Goal: Task Accomplishment & Management: Manage account settings

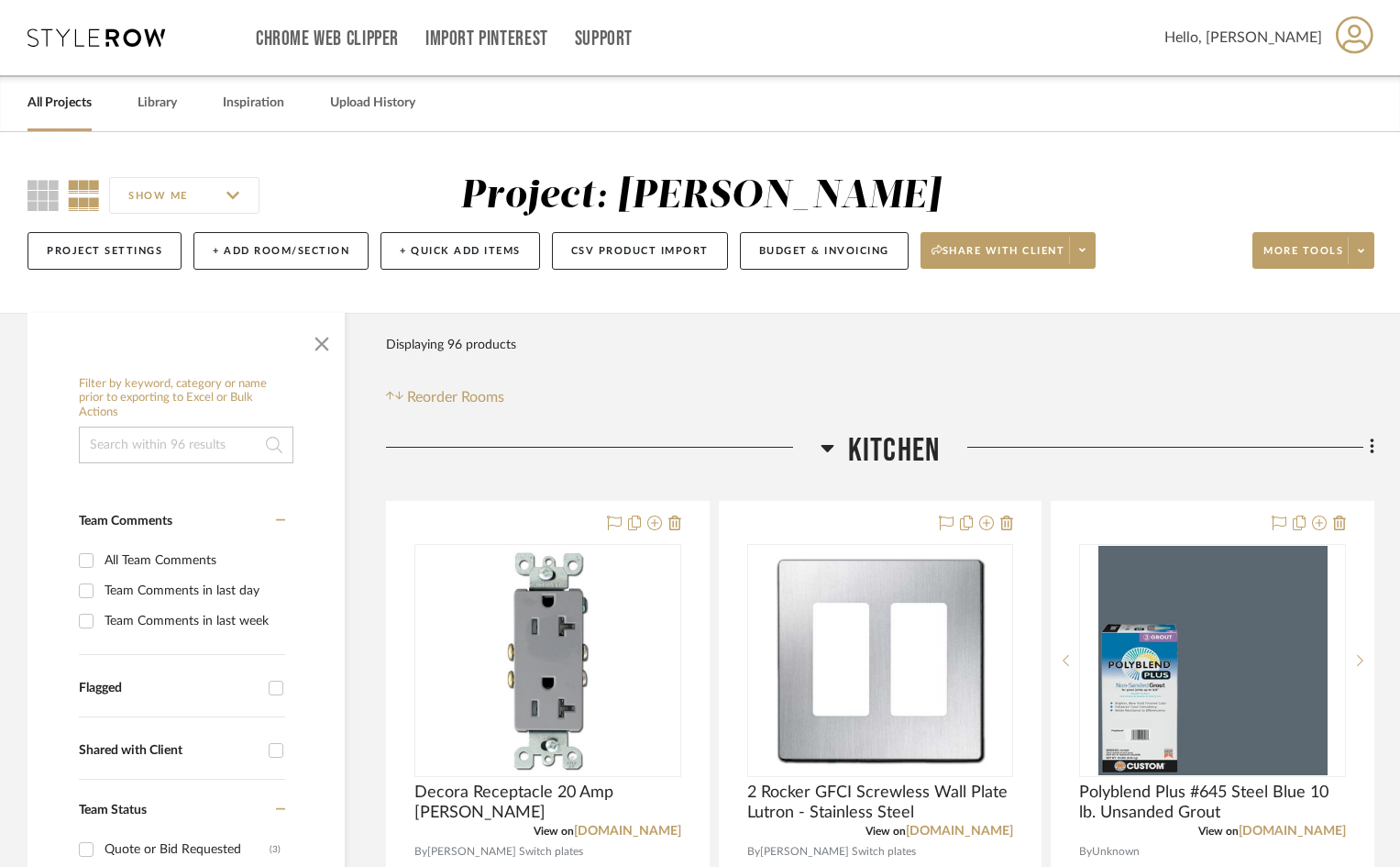
click at [76, 102] on link "All Projects" at bounding box center [59, 103] width 64 height 25
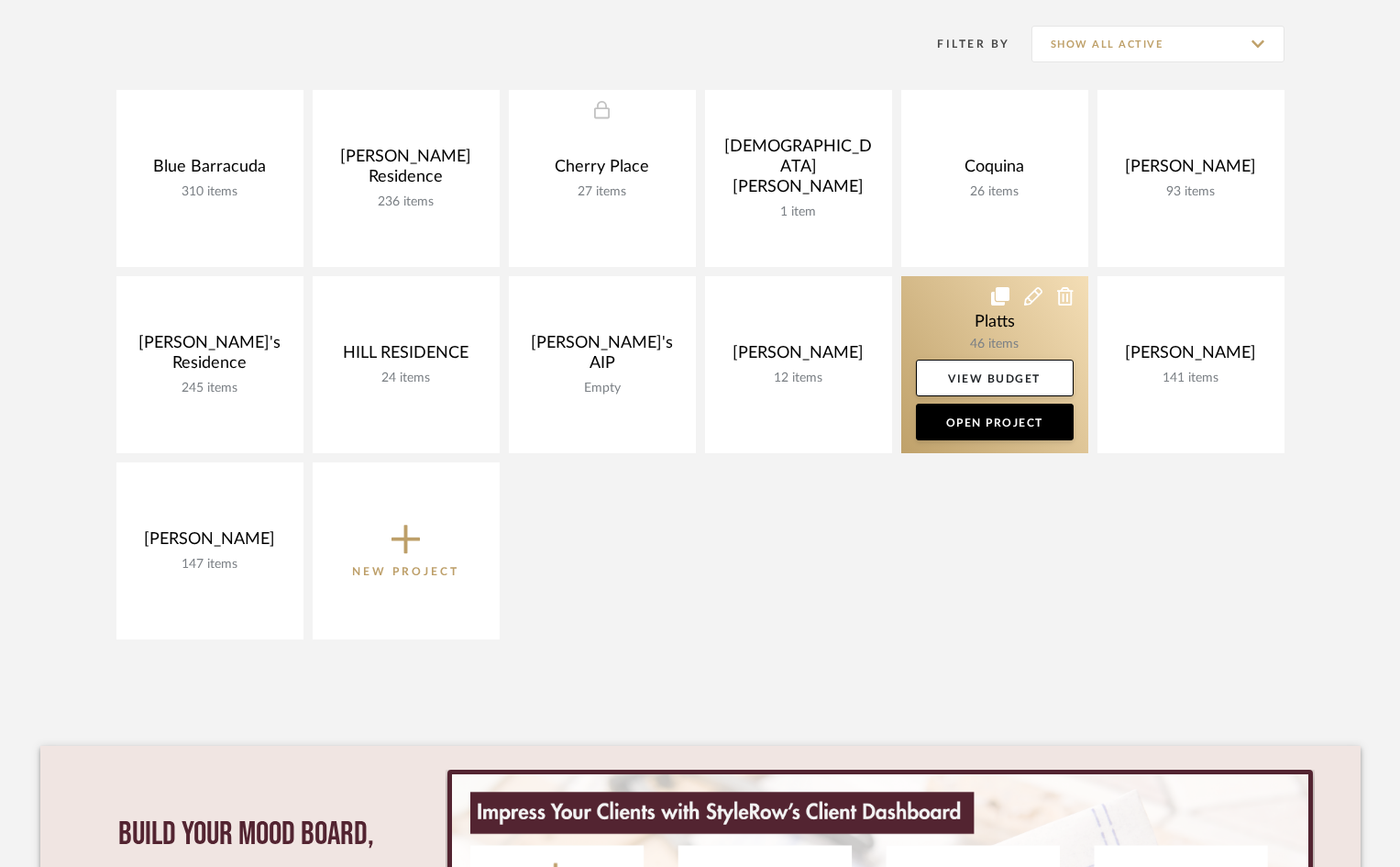
scroll to position [367, 0]
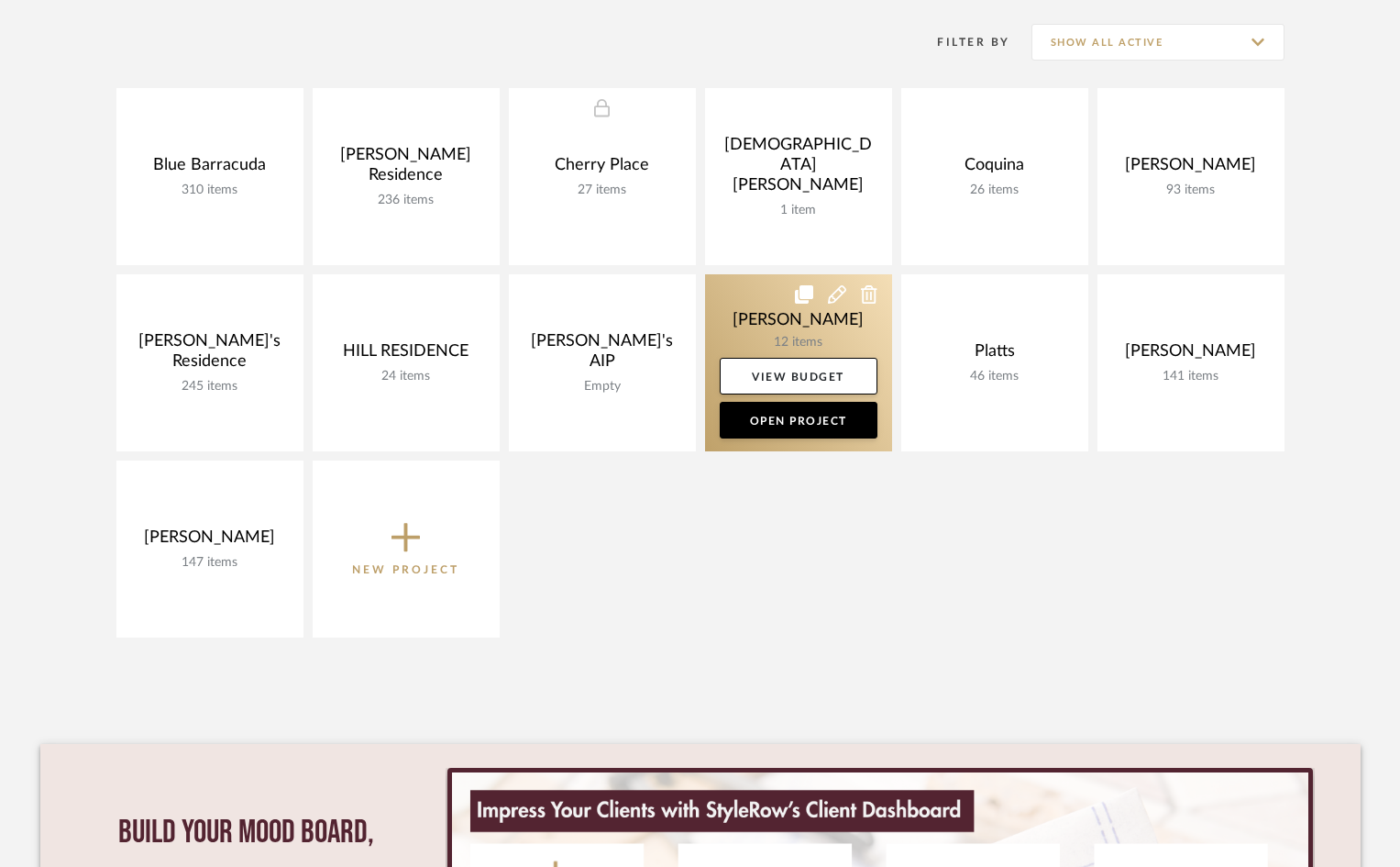
click at [793, 327] on link at bounding box center [799, 363] width 187 height 177
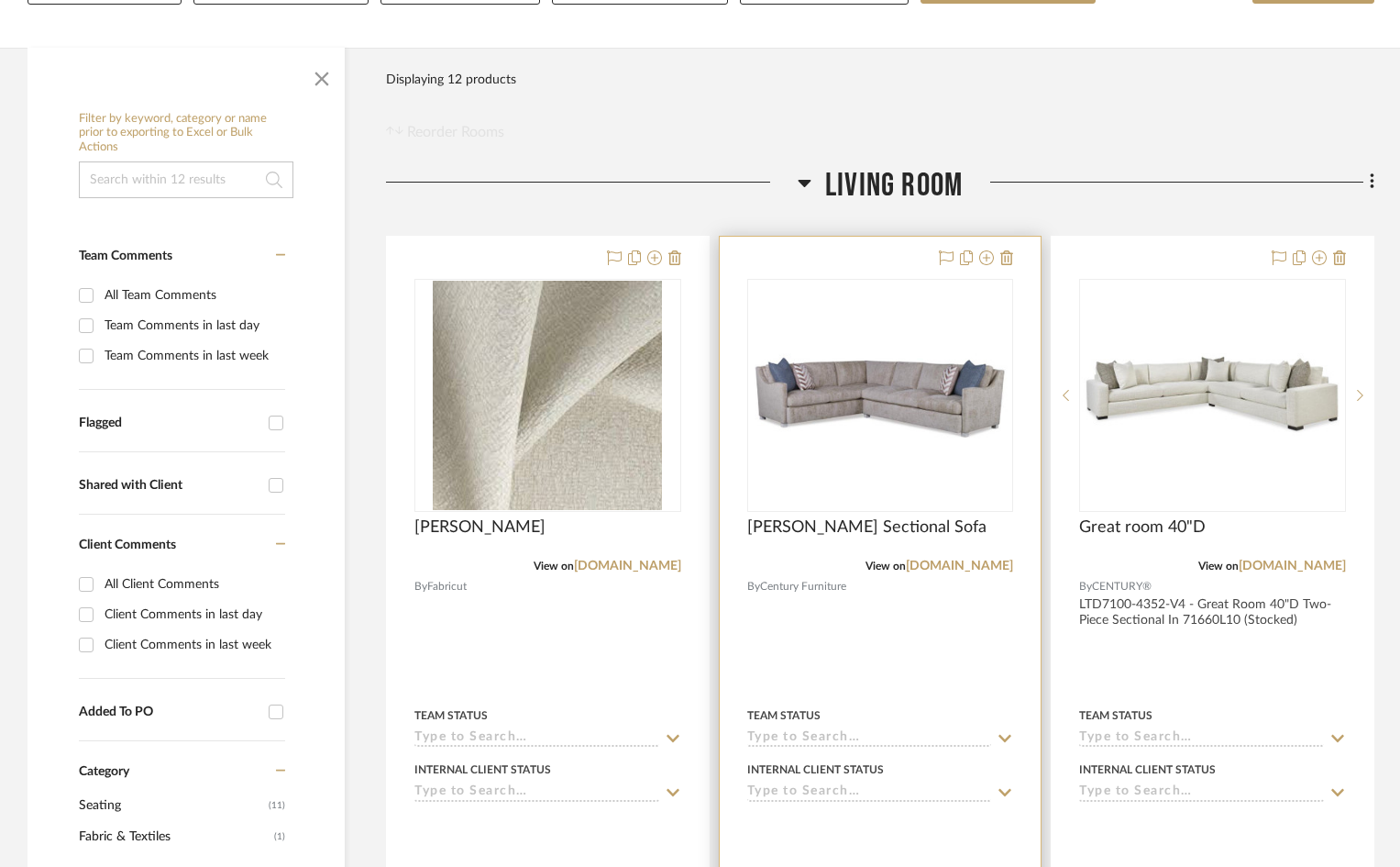
scroll to position [275, 0]
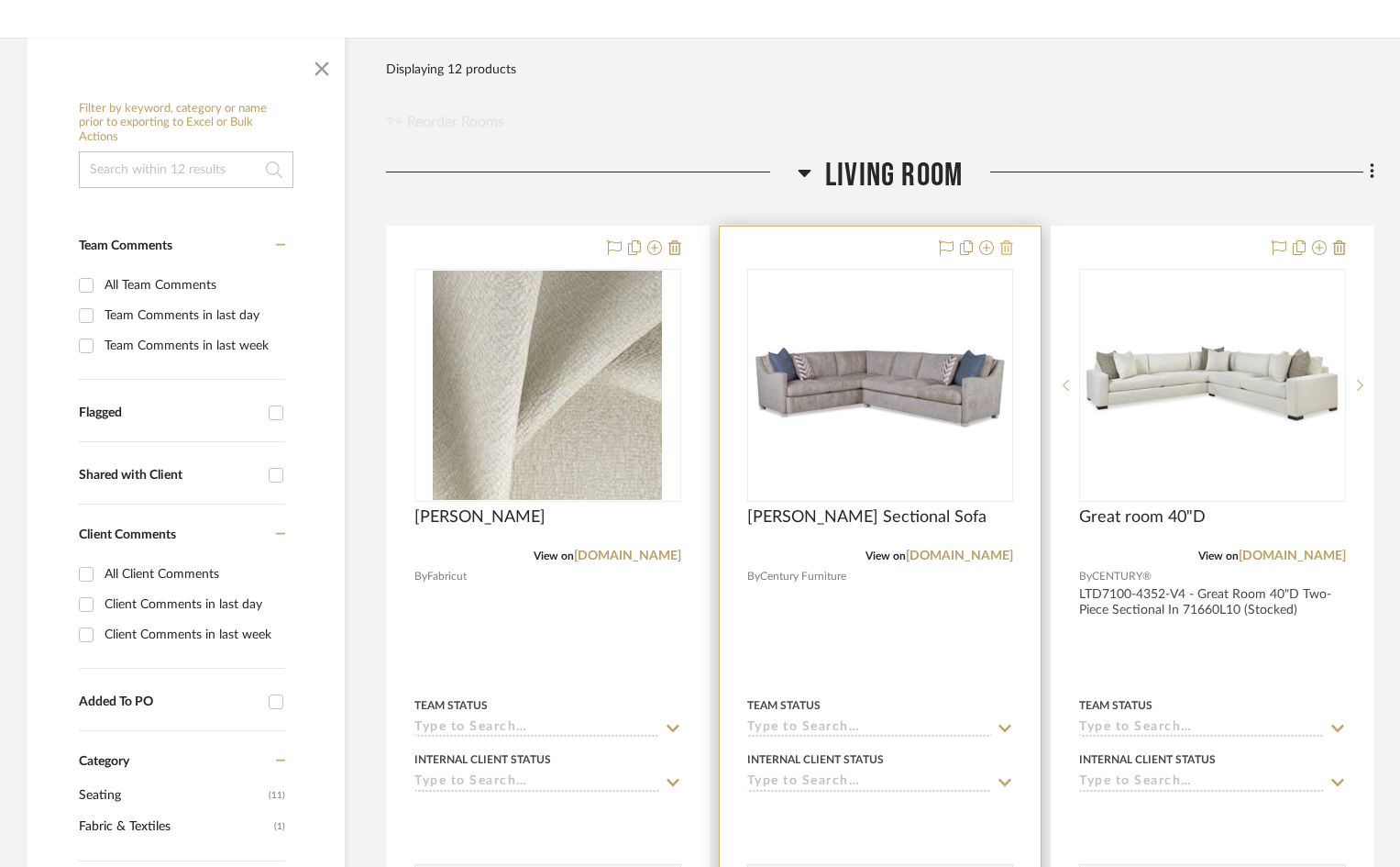
click at [1010, 248] on icon at bounding box center [1007, 247] width 13 height 15
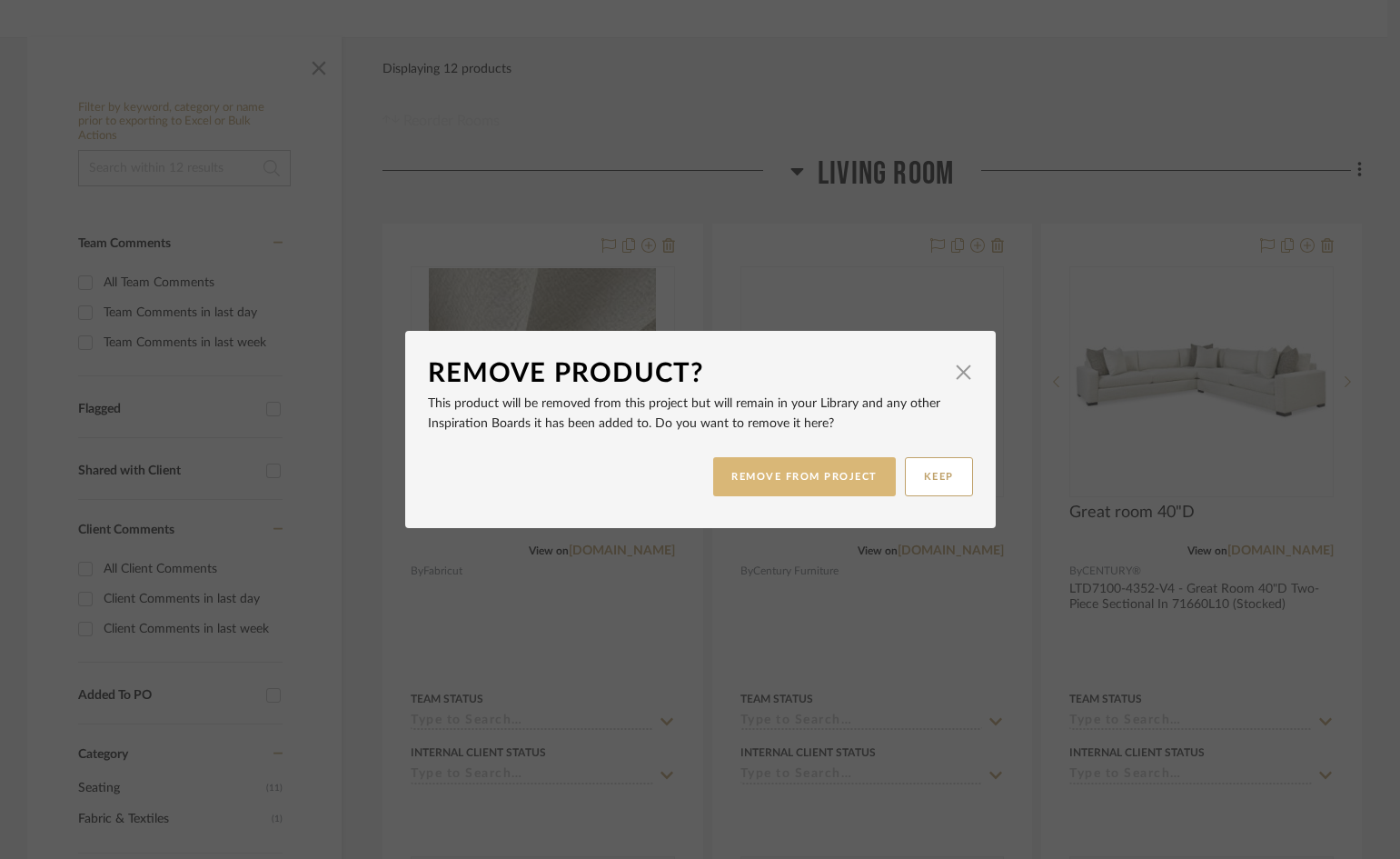
click at [819, 470] on button "REMOVE FROM PROJECT" at bounding box center [805, 477] width 183 height 39
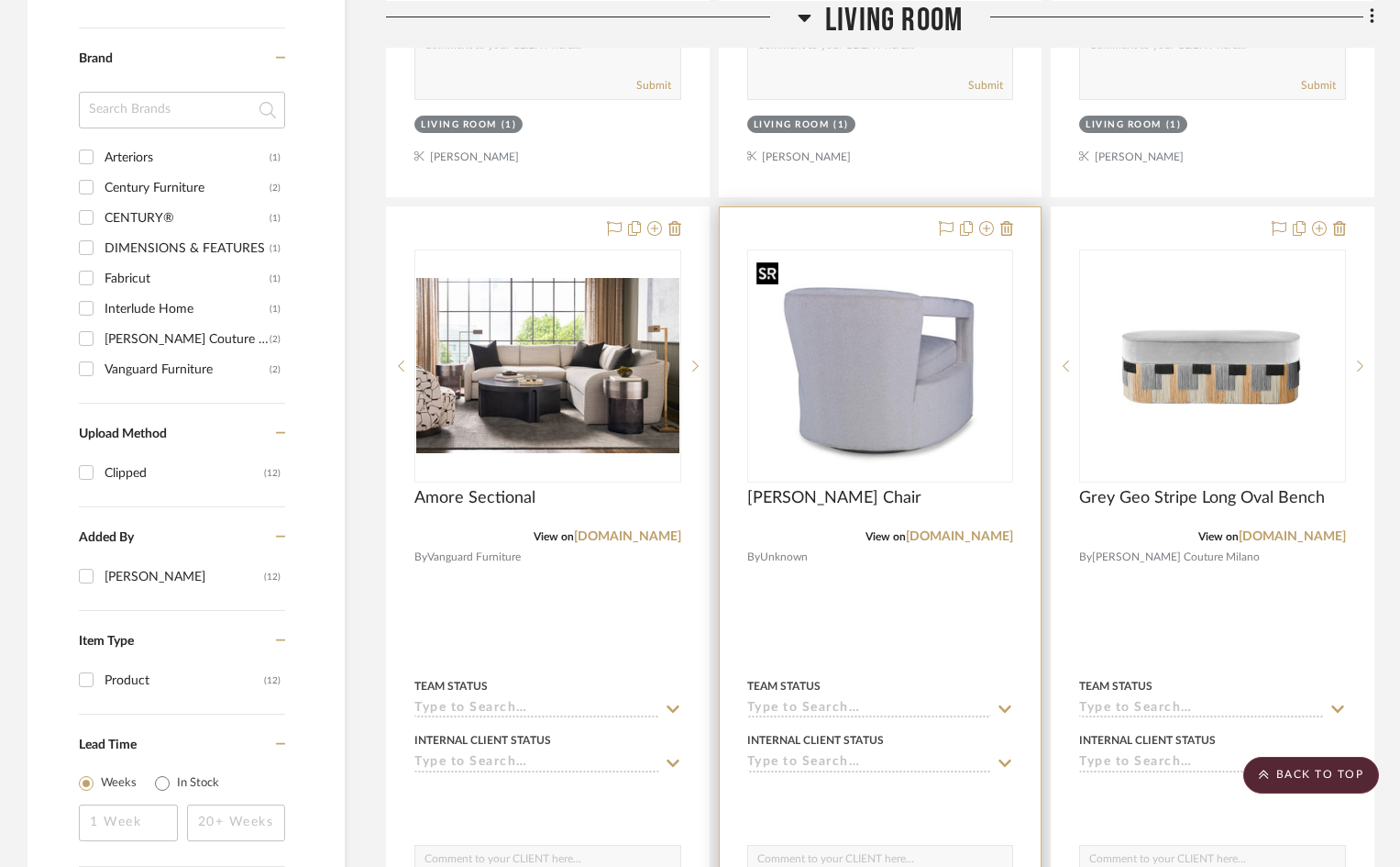
scroll to position [1192, 0]
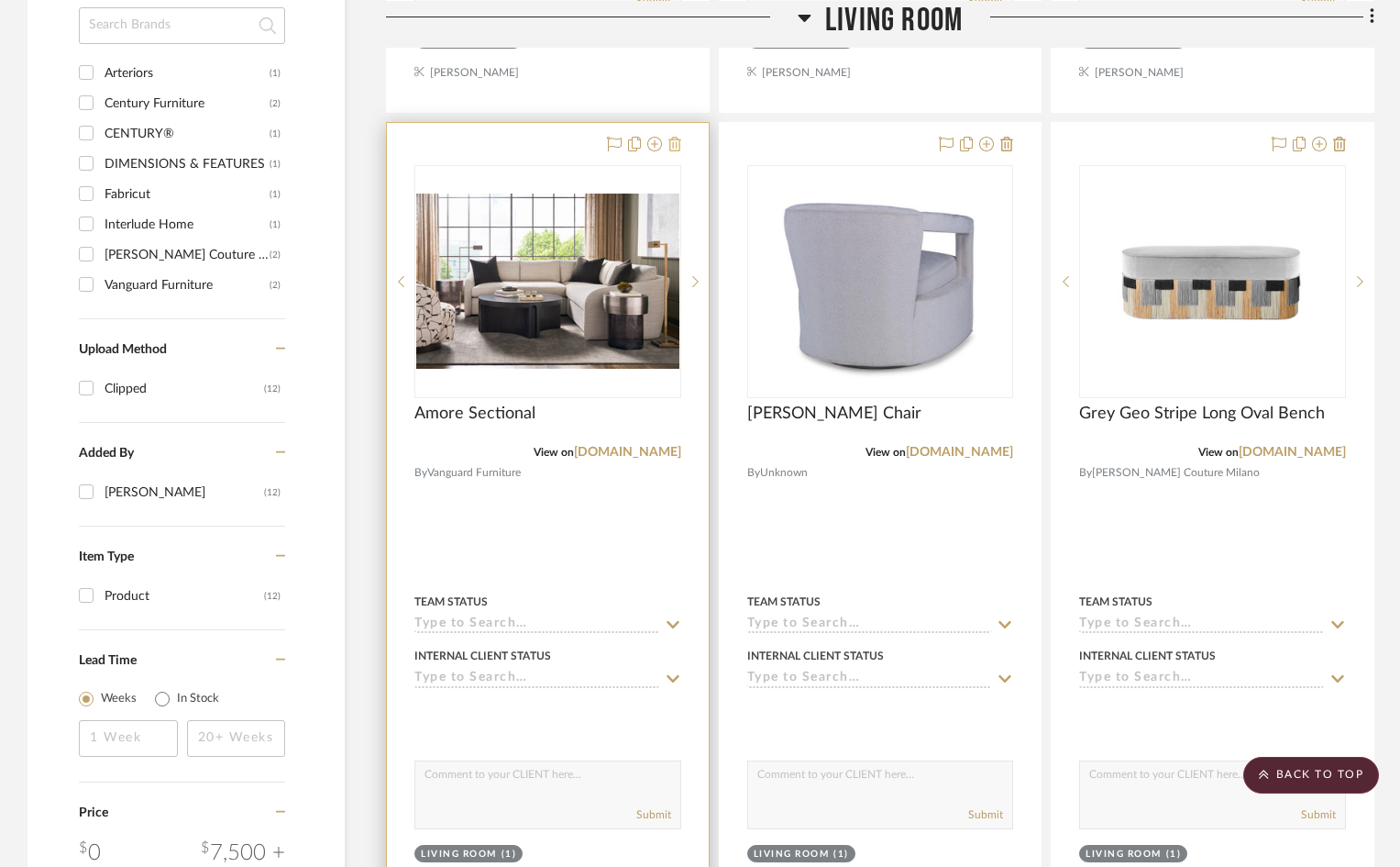
click at [674, 142] on icon at bounding box center [675, 144] width 13 height 15
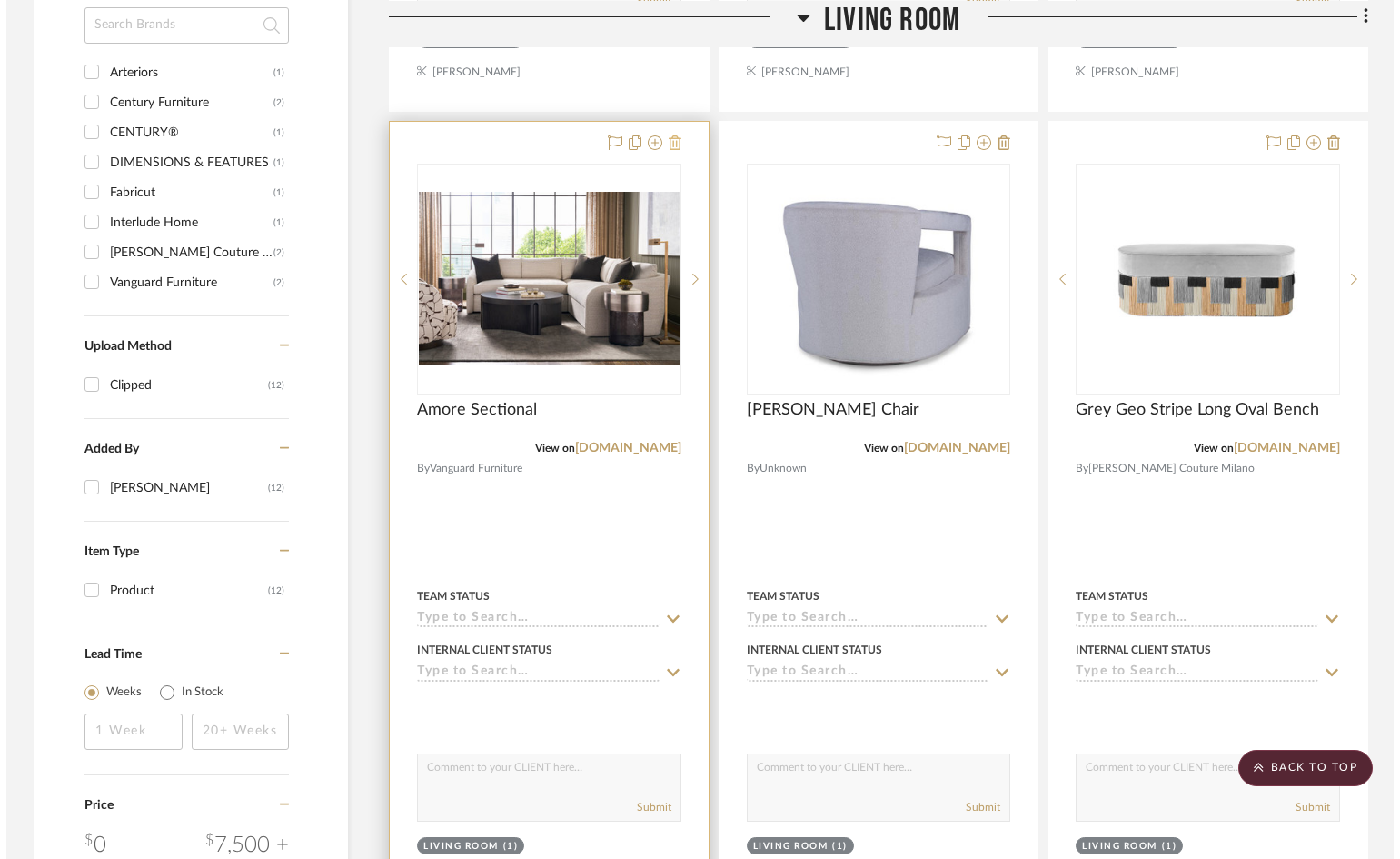
scroll to position [0, 0]
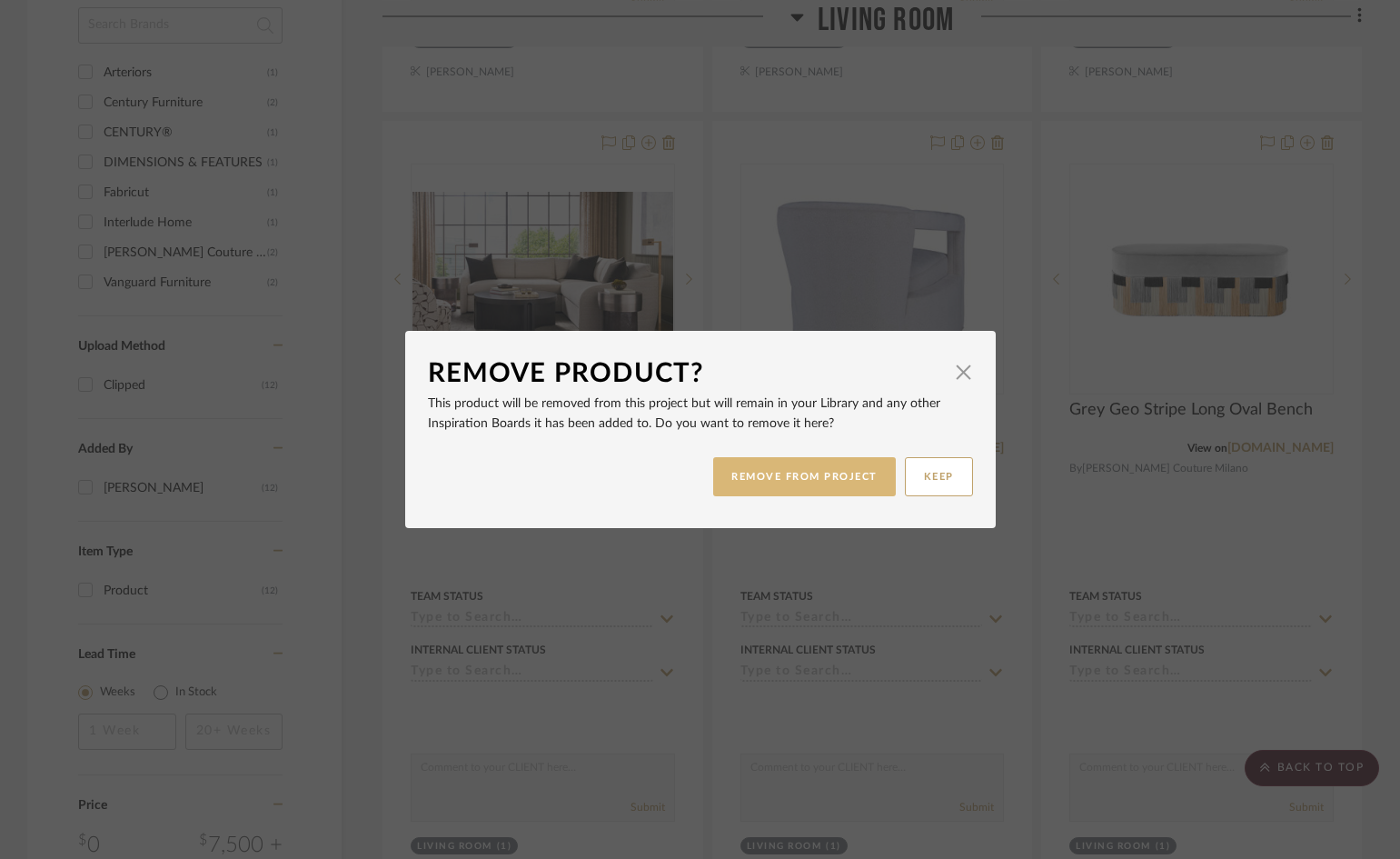
click at [801, 473] on button "REMOVE FROM PROJECT" at bounding box center [805, 477] width 183 height 39
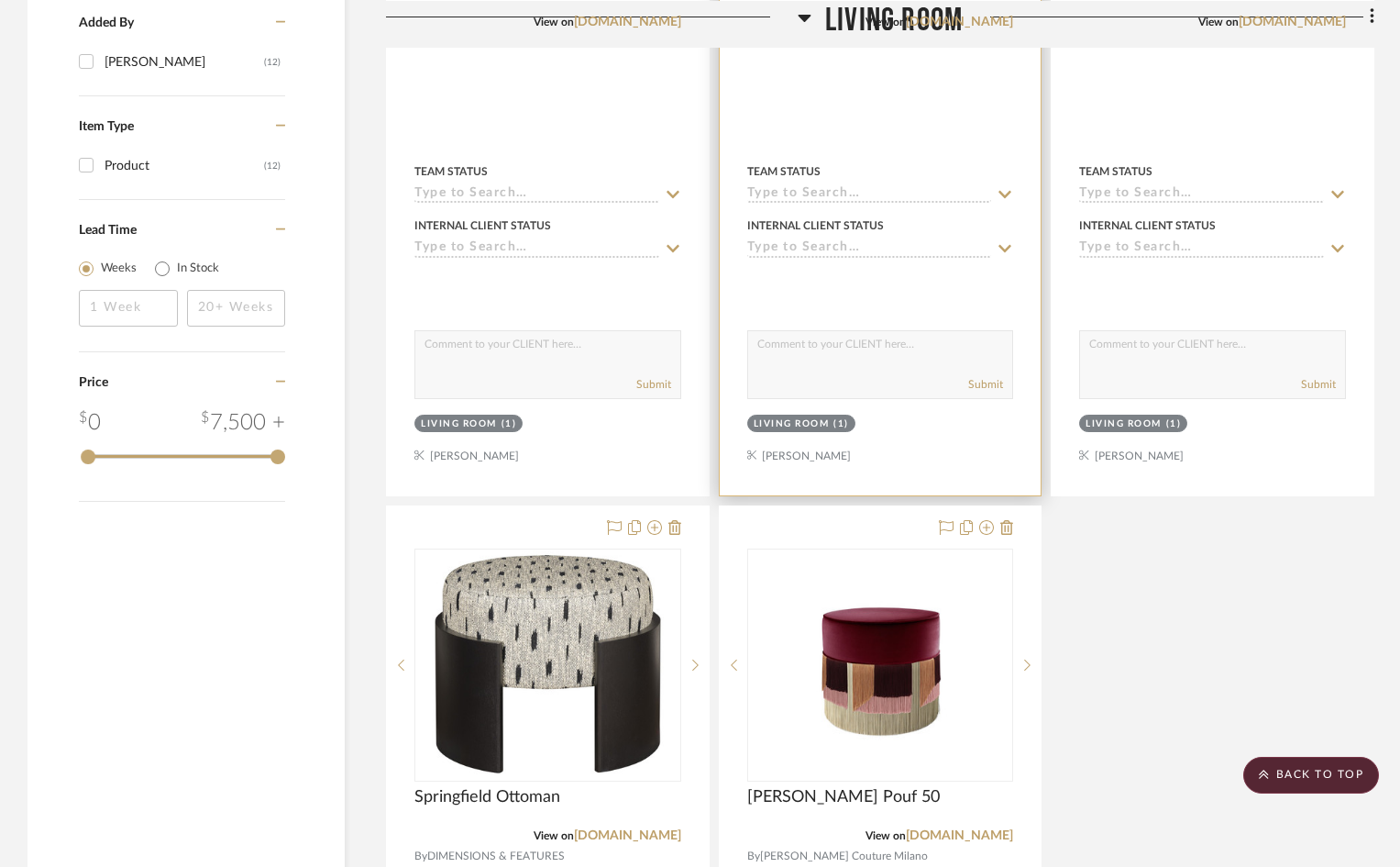
scroll to position [1651, 0]
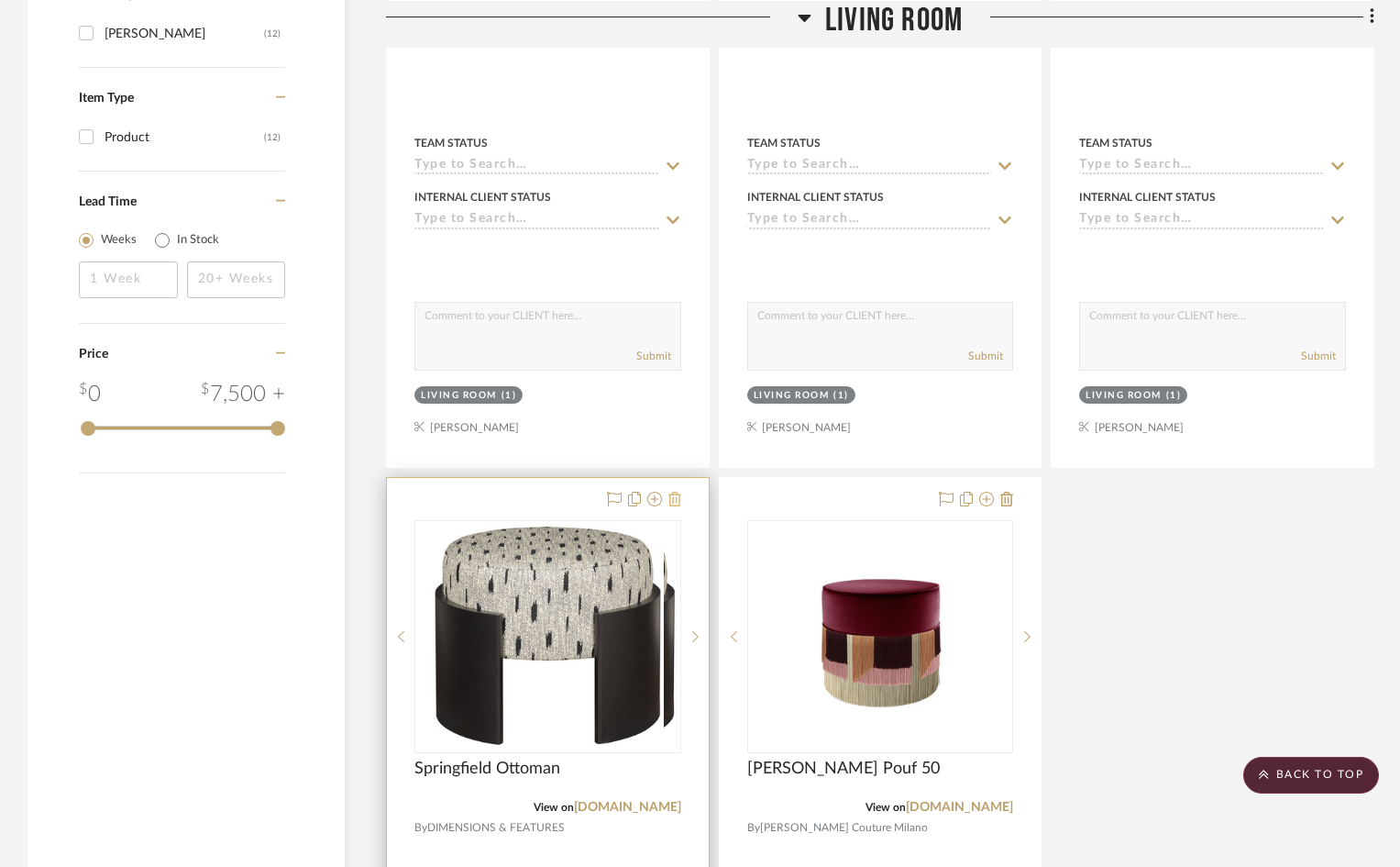
click at [675, 498] on icon at bounding box center [675, 498] width 13 height 15
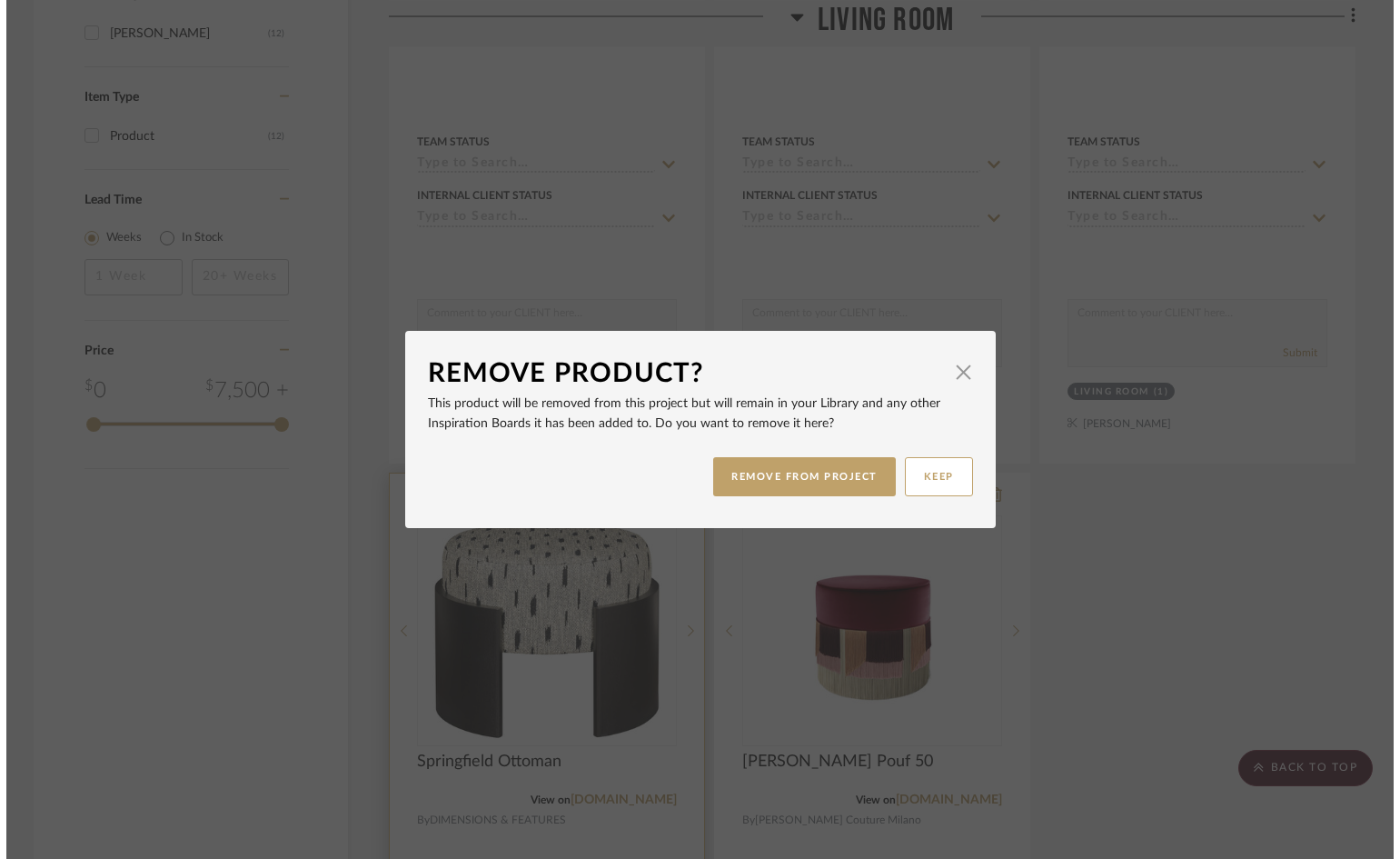
scroll to position [0, 0]
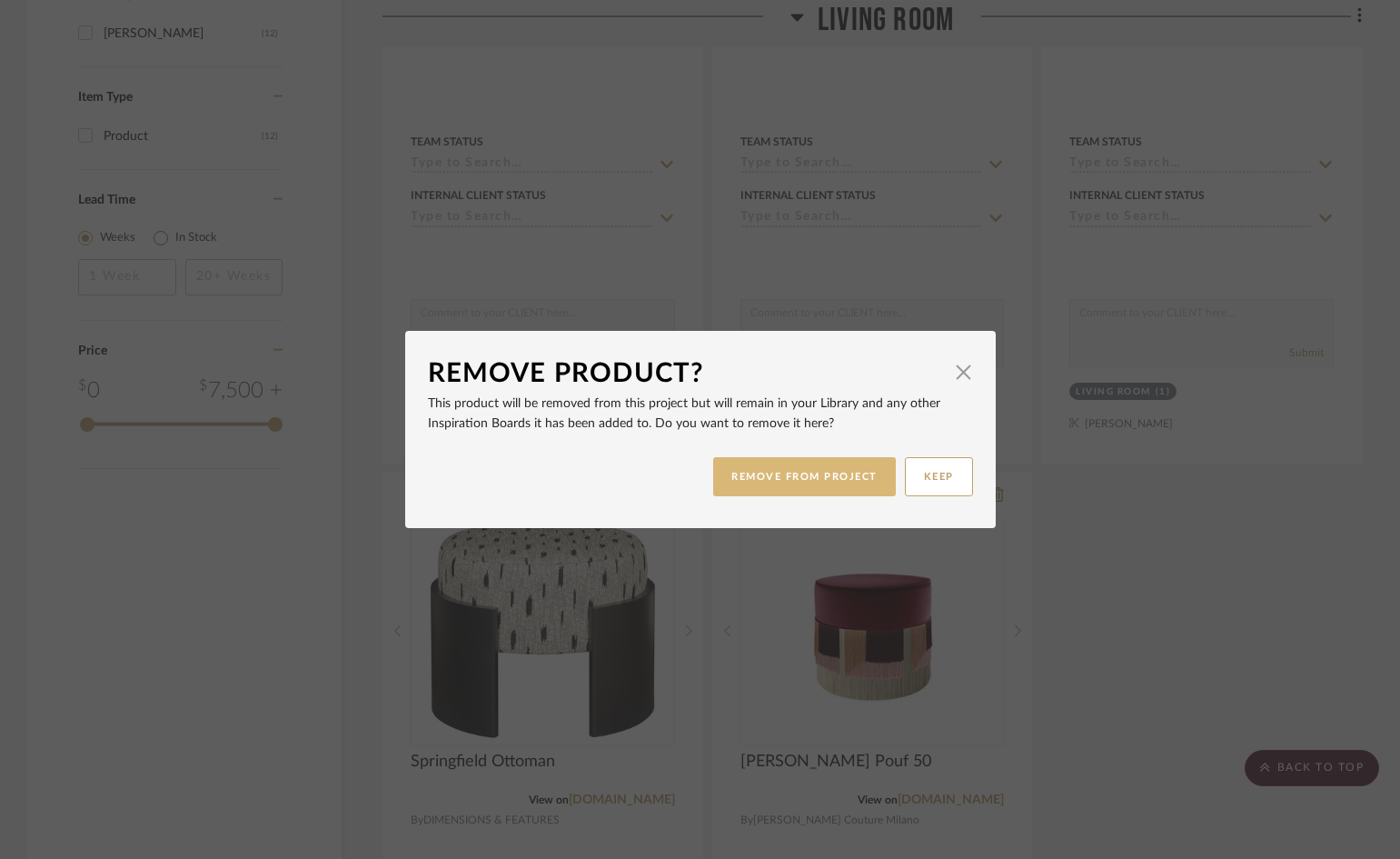
click at [840, 471] on button "REMOVE FROM PROJECT" at bounding box center [805, 477] width 183 height 39
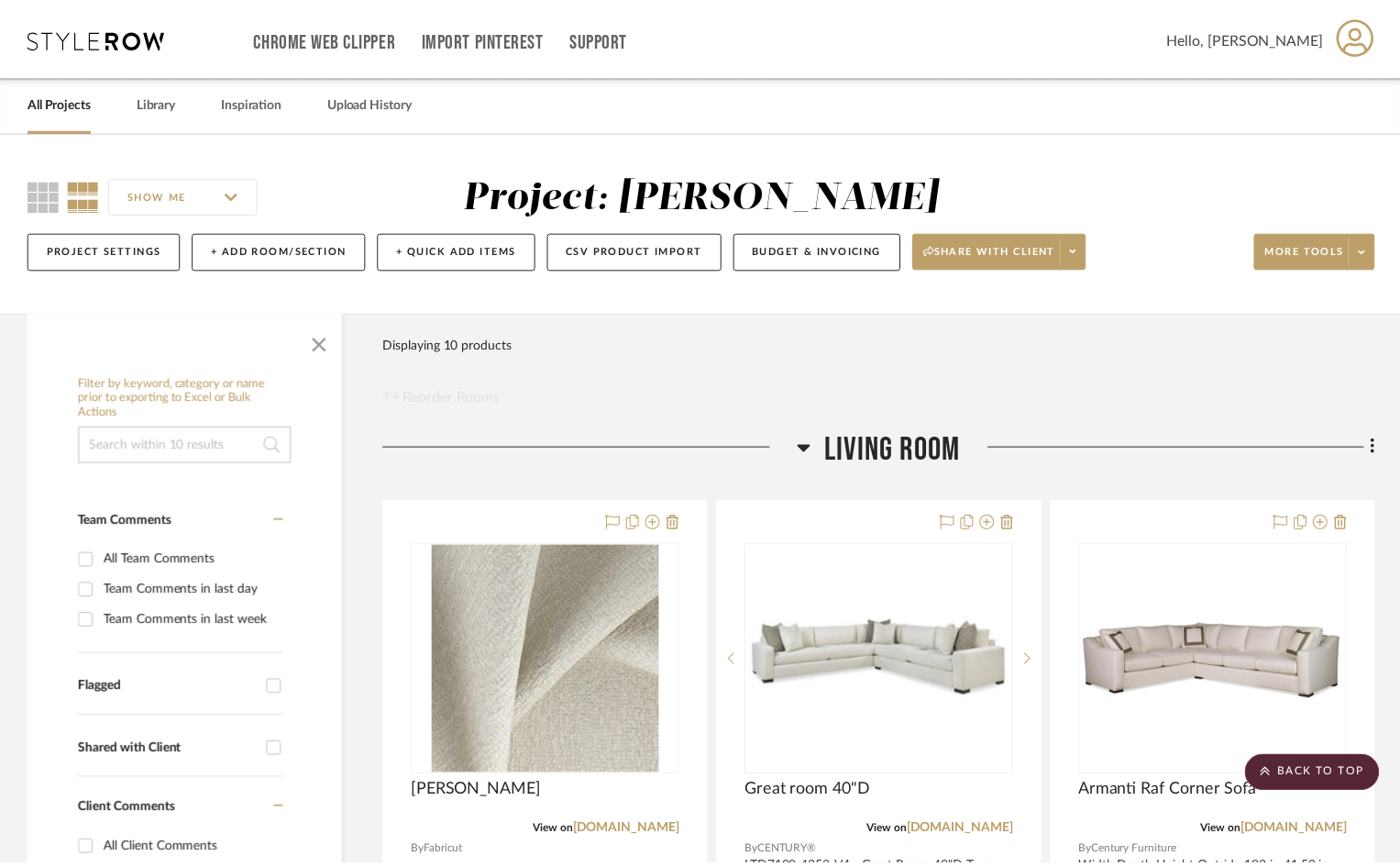
scroll to position [1651, 0]
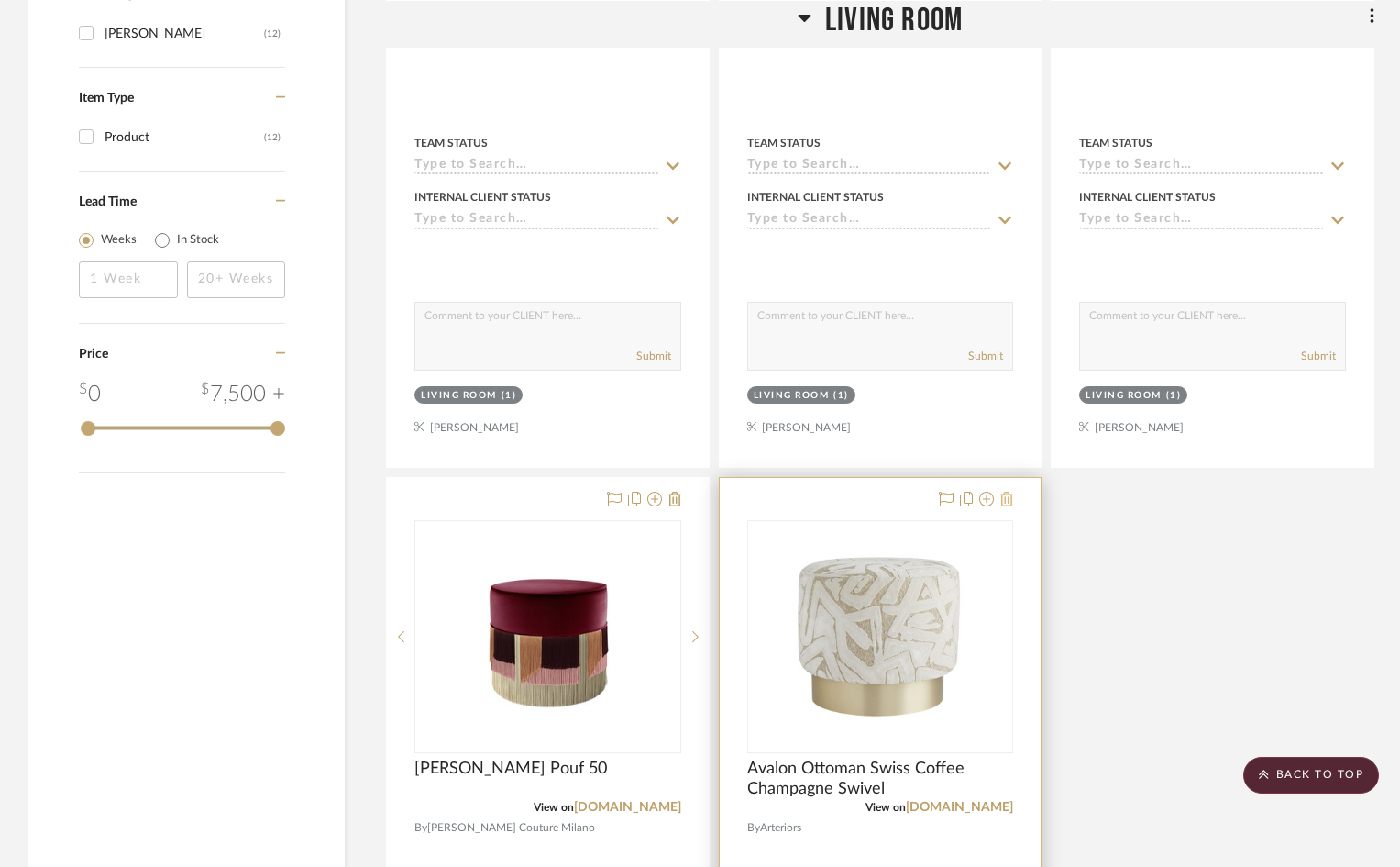
click at [1004, 503] on icon at bounding box center [1007, 498] width 13 height 15
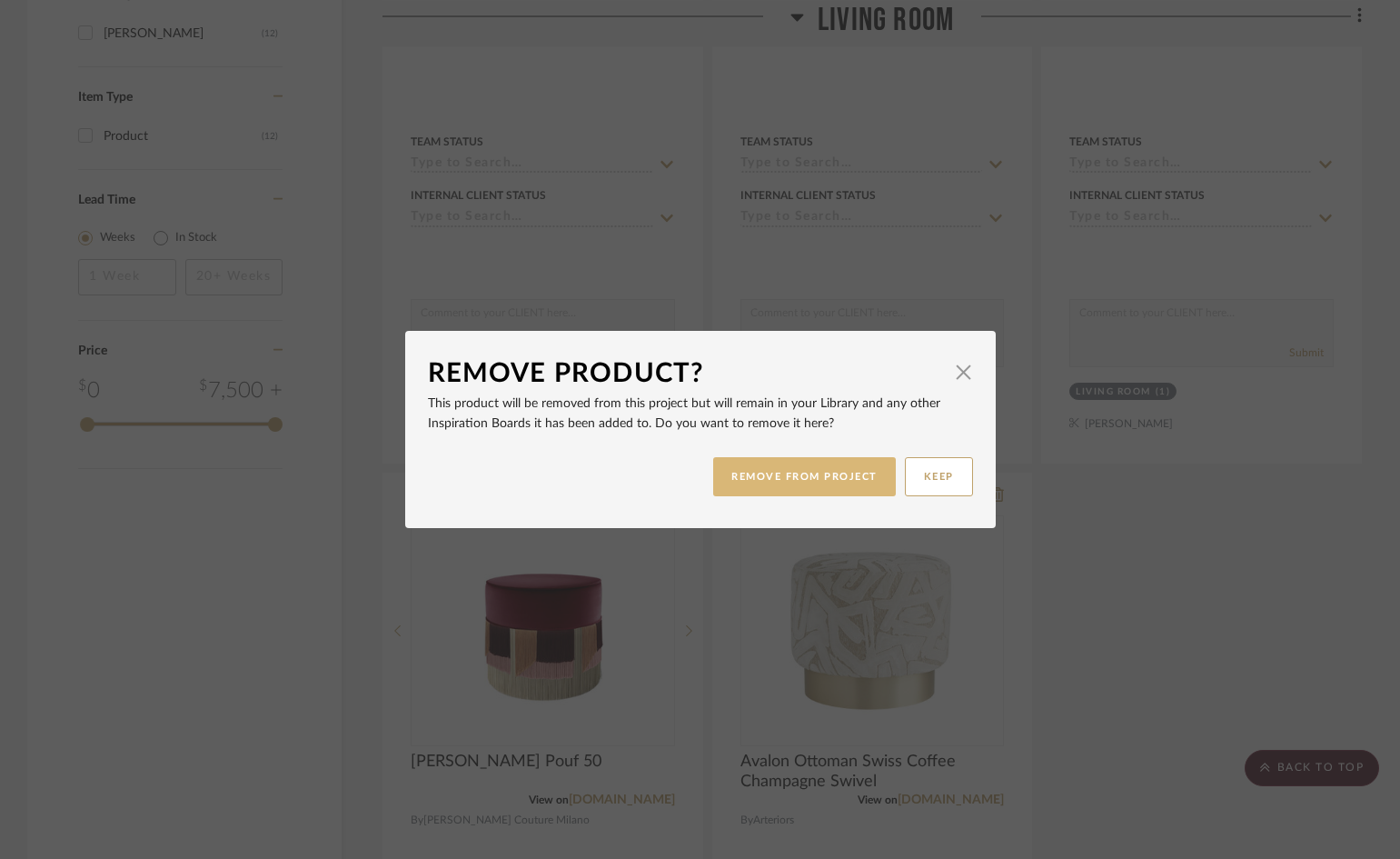
click at [810, 480] on button "REMOVE FROM PROJECT" at bounding box center [805, 477] width 183 height 39
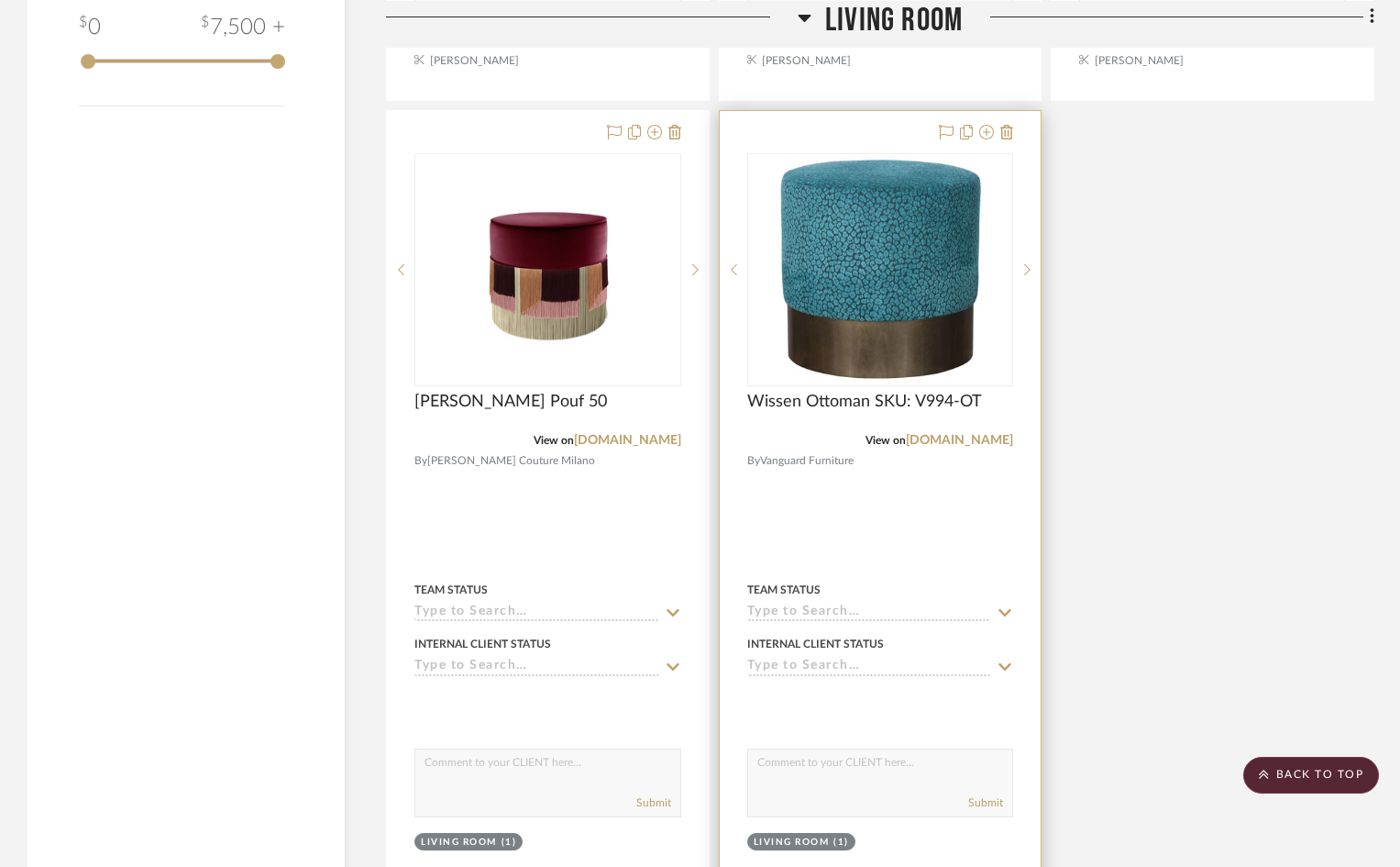
scroll to position [2259, 0]
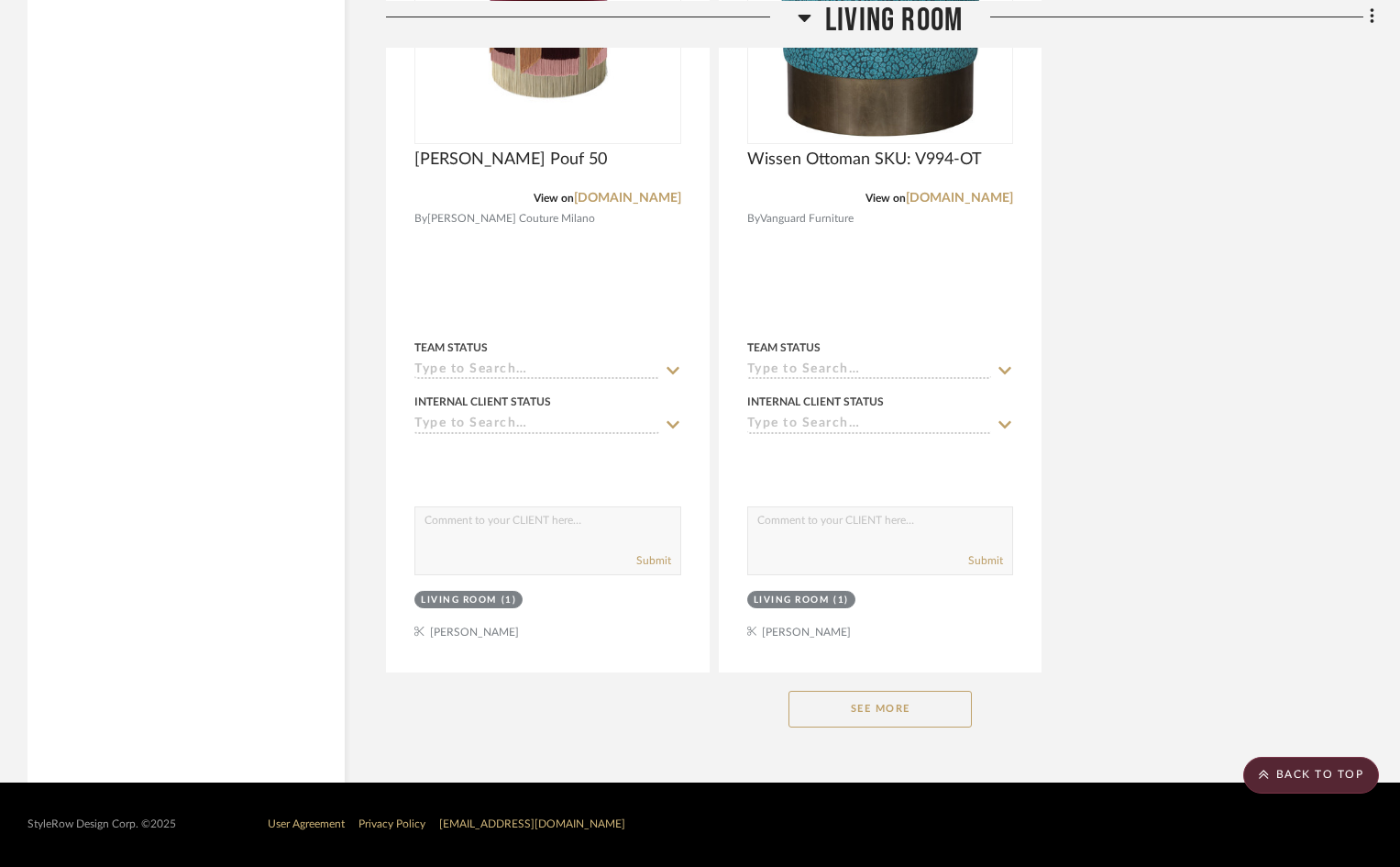
click at [798, 704] on button "See More" at bounding box center [880, 708] width 183 height 37
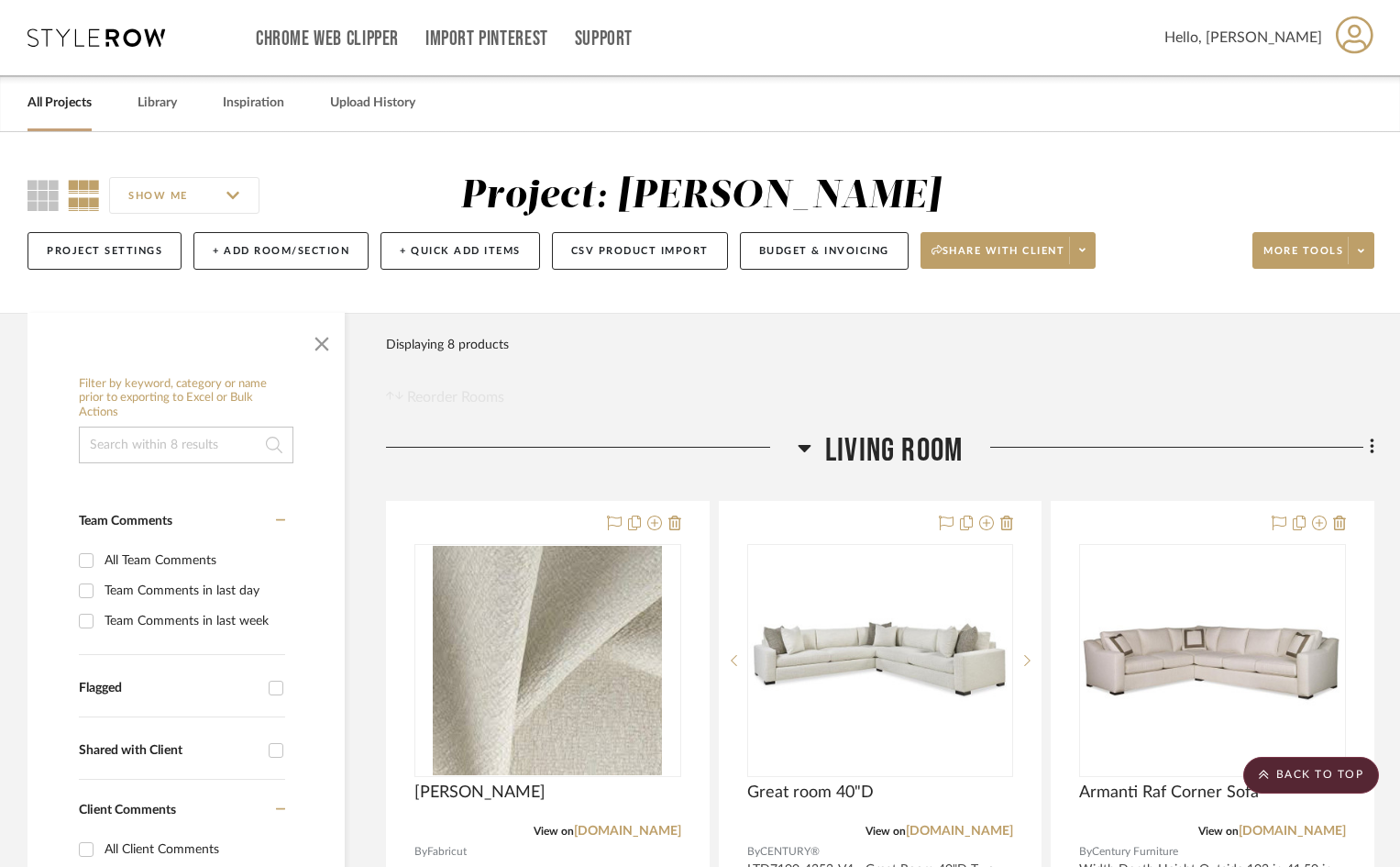
scroll to position [183, 0]
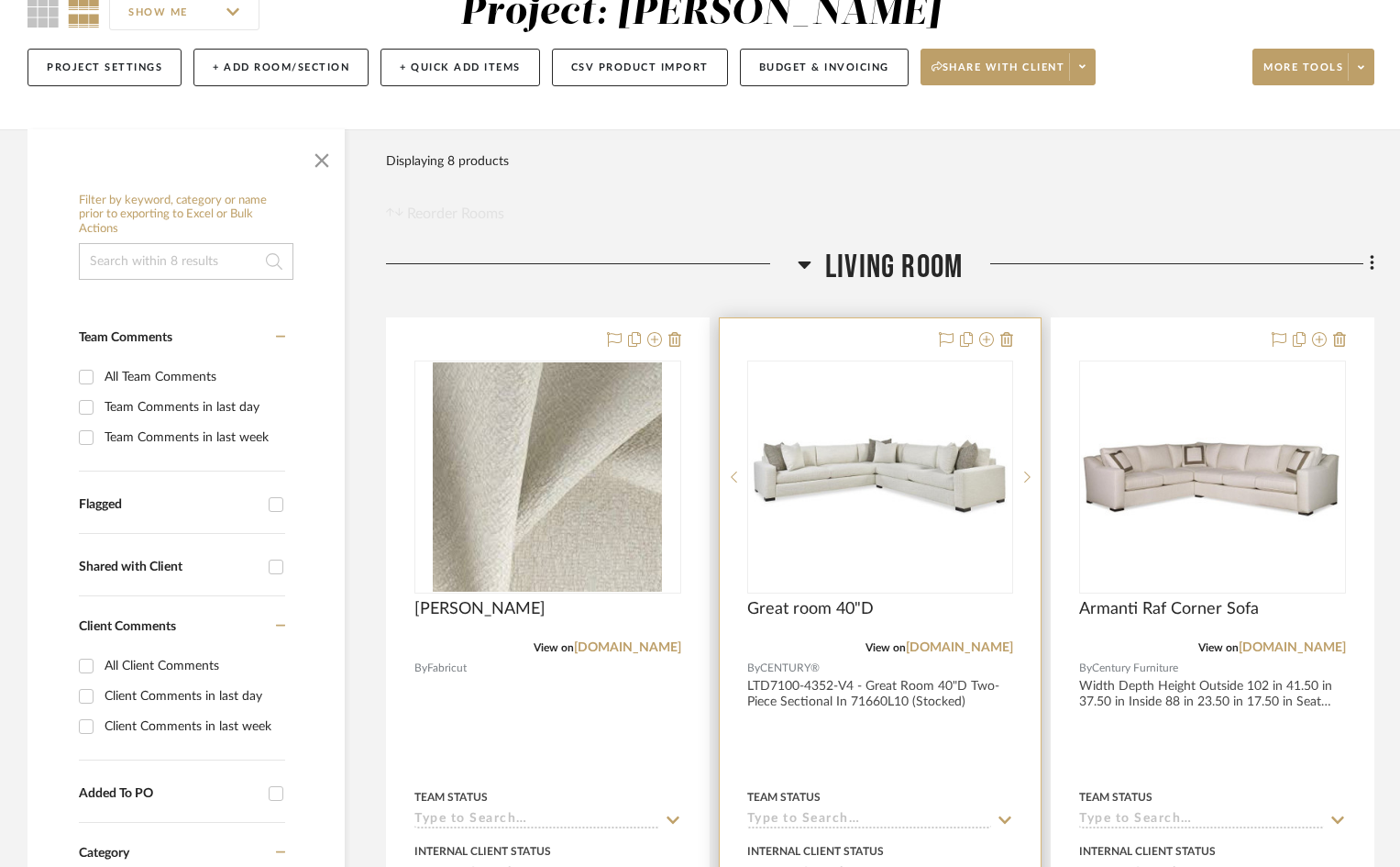
click at [882, 692] on div at bounding box center [881, 719] width 322 height 803
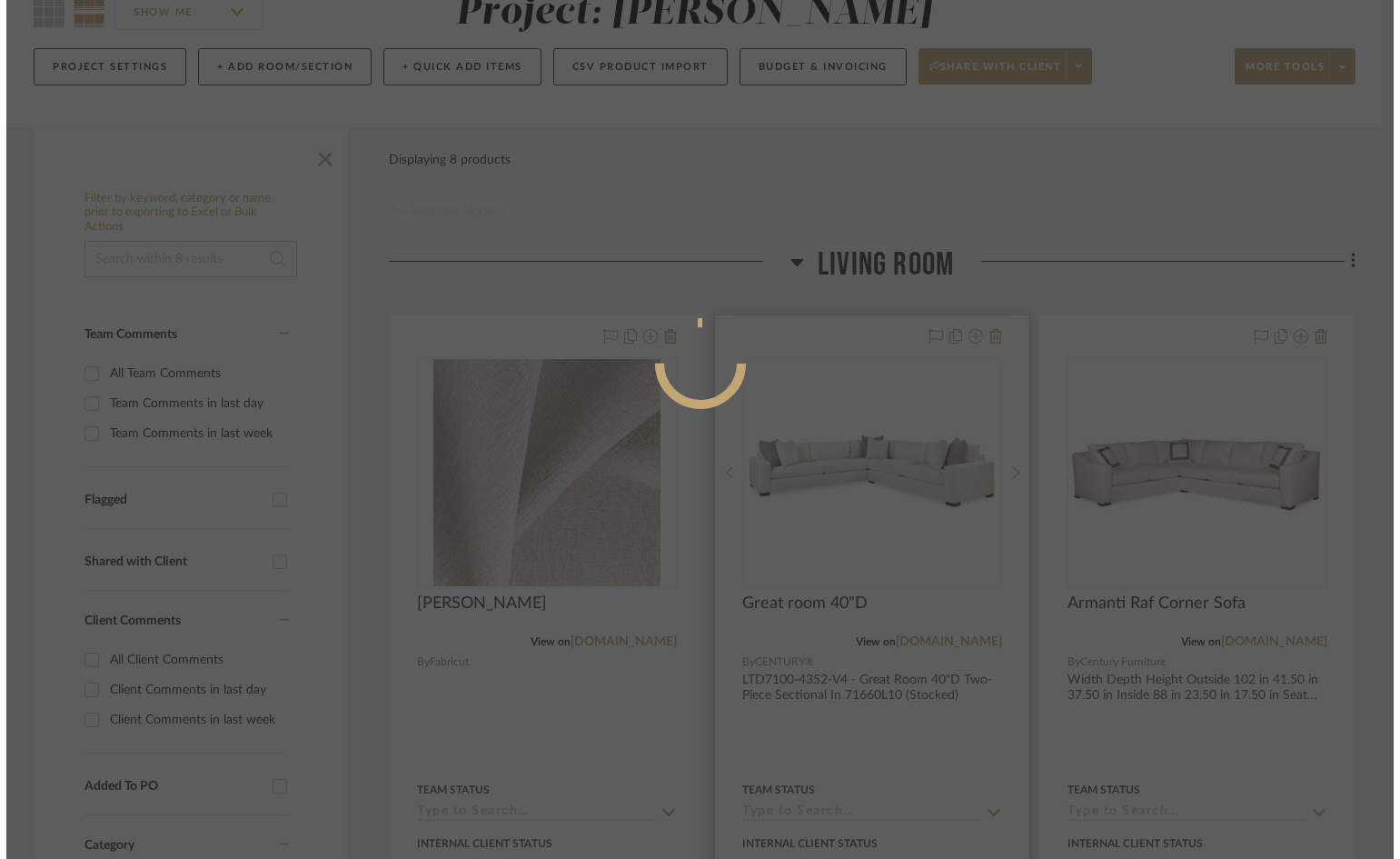
scroll to position [0, 0]
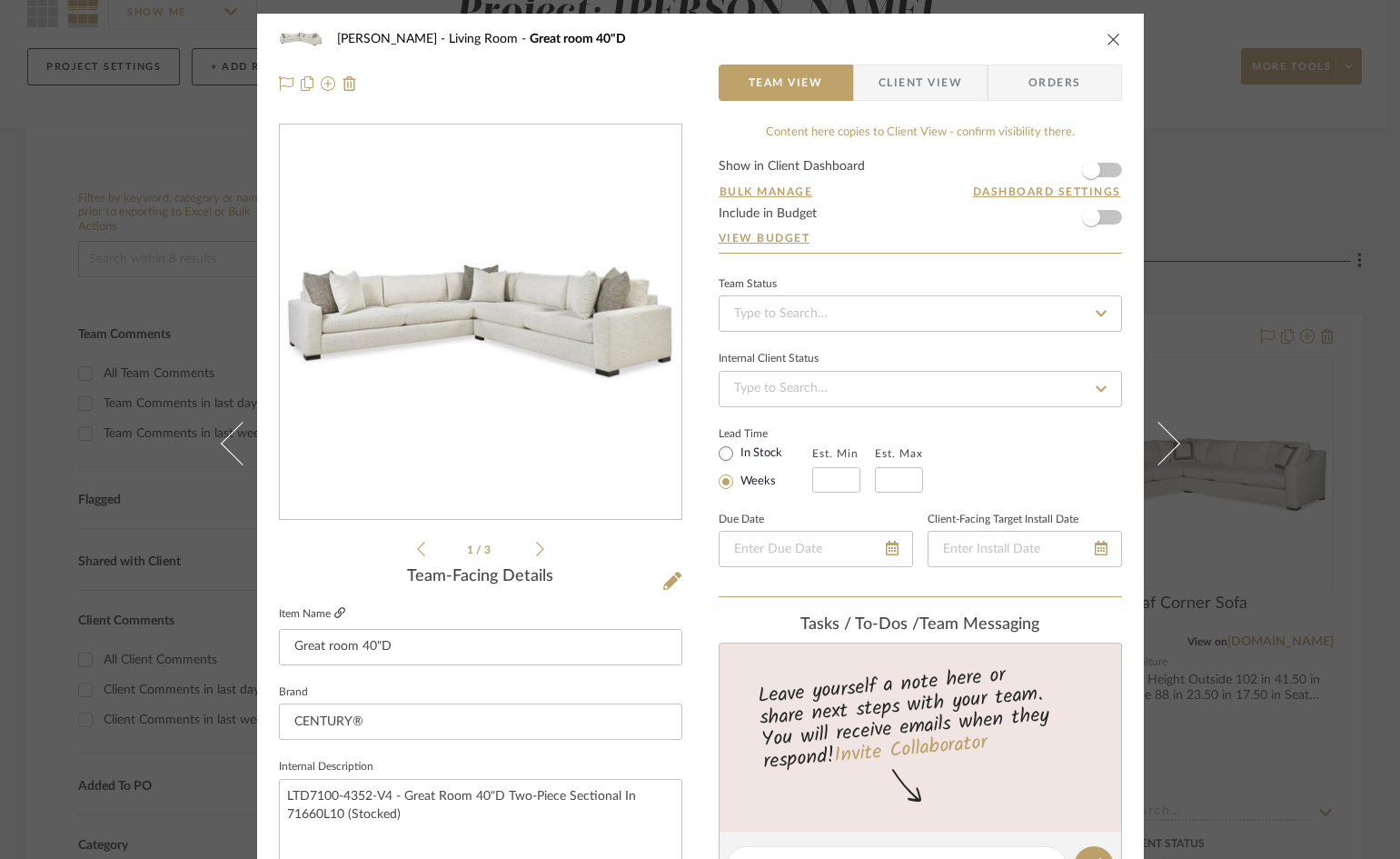
click at [335, 610] on icon at bounding box center [340, 612] width 11 height 11
